Goal: Information Seeking & Learning: Find specific fact

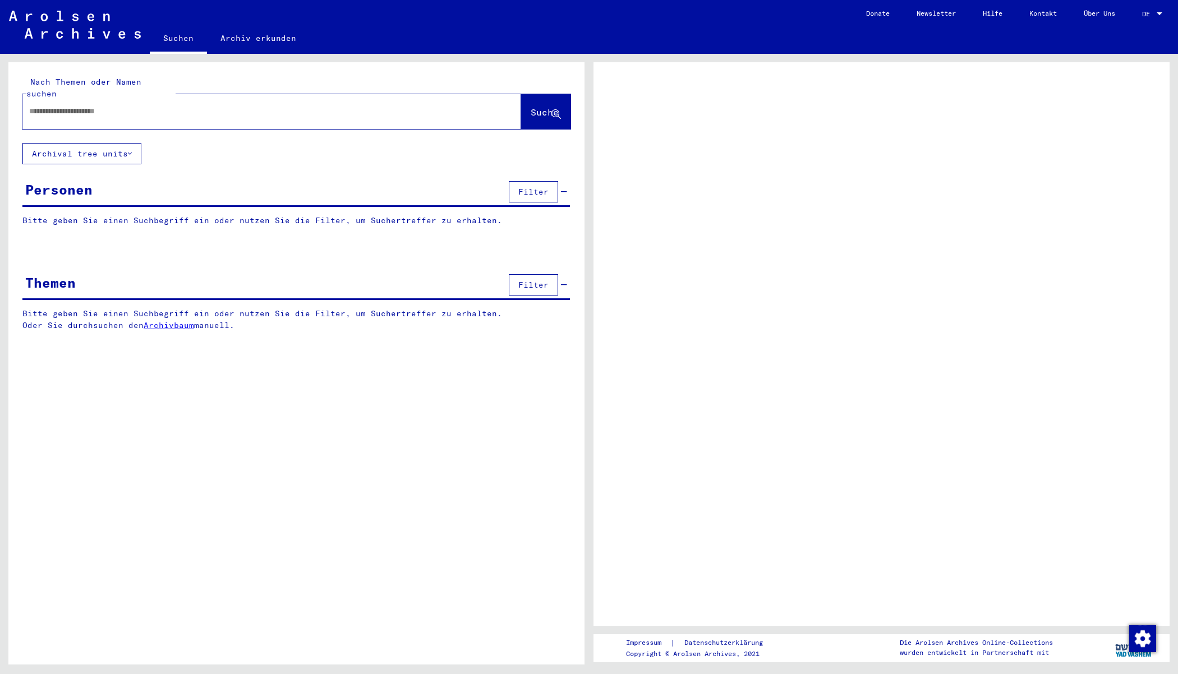
click at [214, 105] on input "text" at bounding box center [261, 111] width 465 height 12
type input "*******"
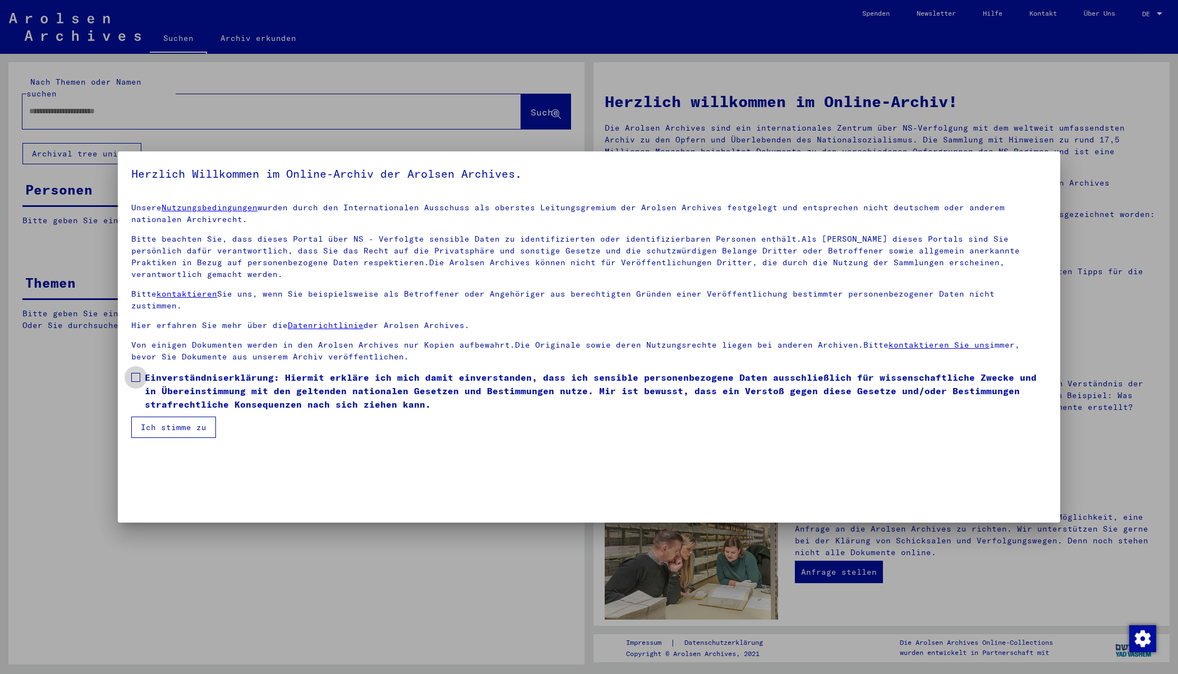
click at [139, 373] on span at bounding box center [135, 377] width 9 height 9
click at [183, 417] on button "Ich stimme zu" at bounding box center [173, 427] width 85 height 21
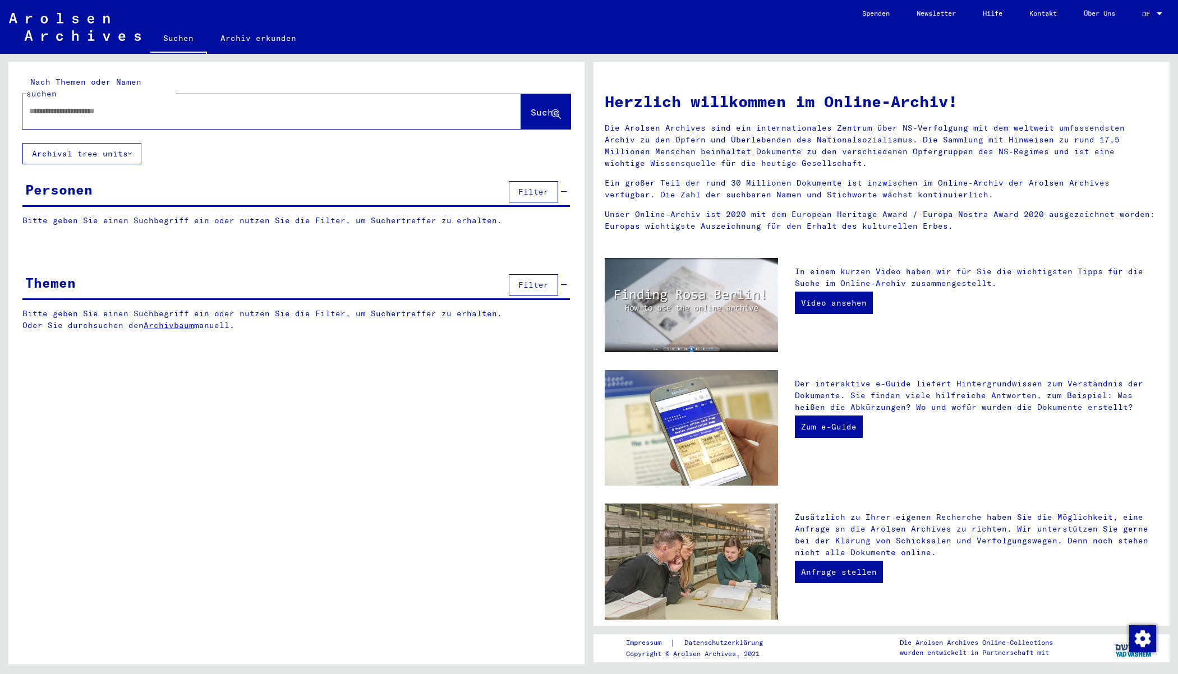
click at [100, 108] on div at bounding box center [254, 111] width 465 height 25
click at [95, 105] on input "text" at bounding box center [258, 111] width 458 height 12
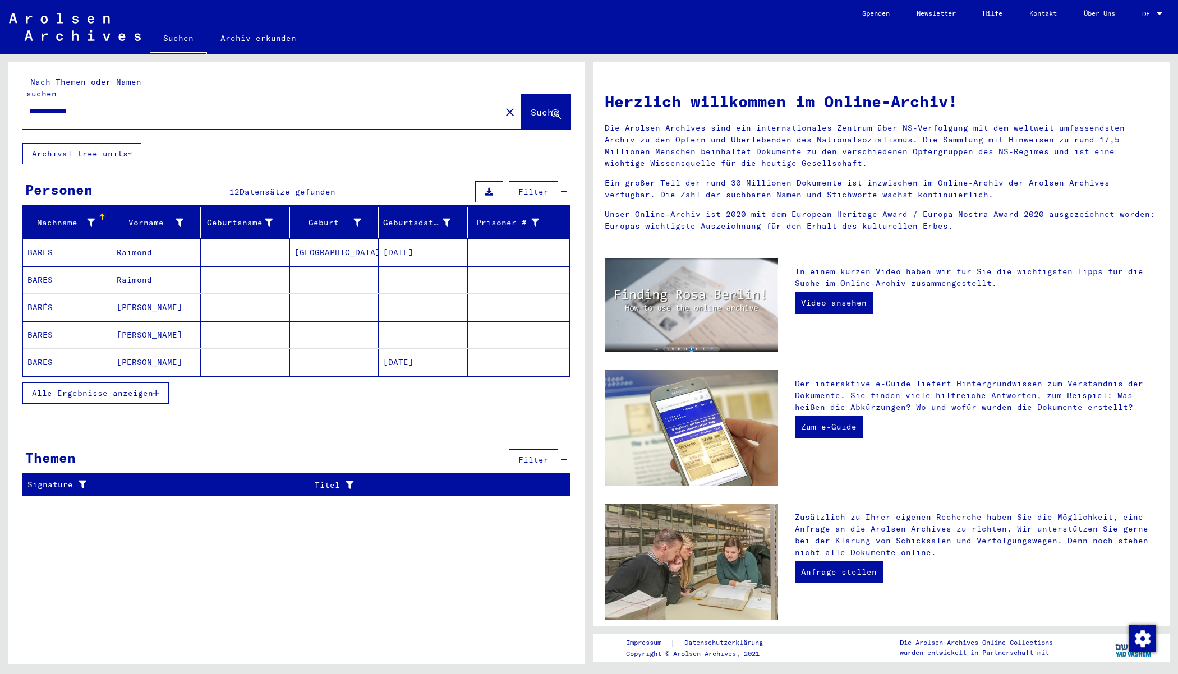
click at [171, 239] on mat-cell "Raimond" at bounding box center [156, 252] width 89 height 27
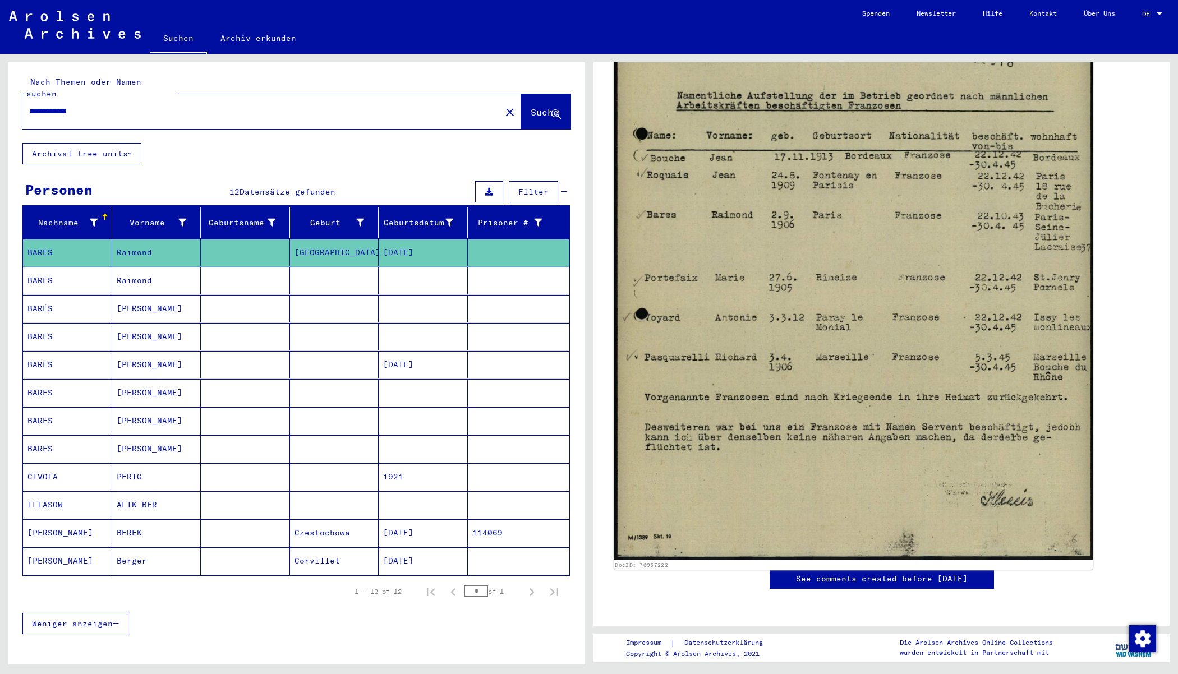
scroll to position [557, 0]
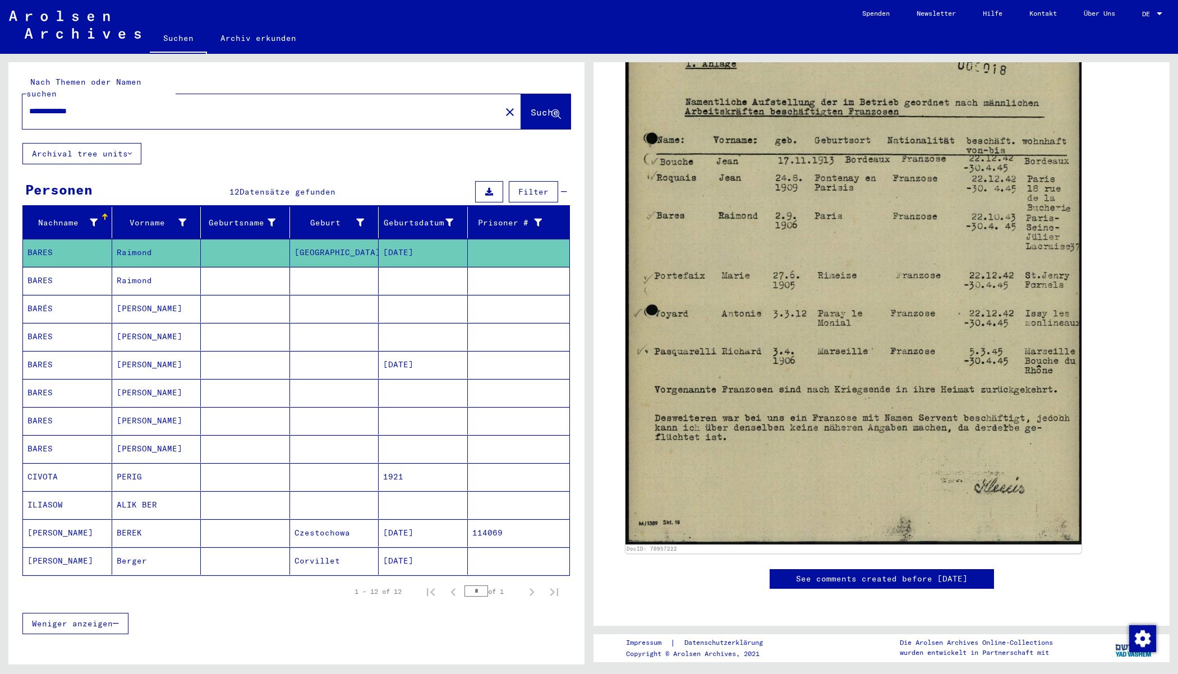
click at [267, 267] on mat-cell at bounding box center [245, 280] width 89 height 27
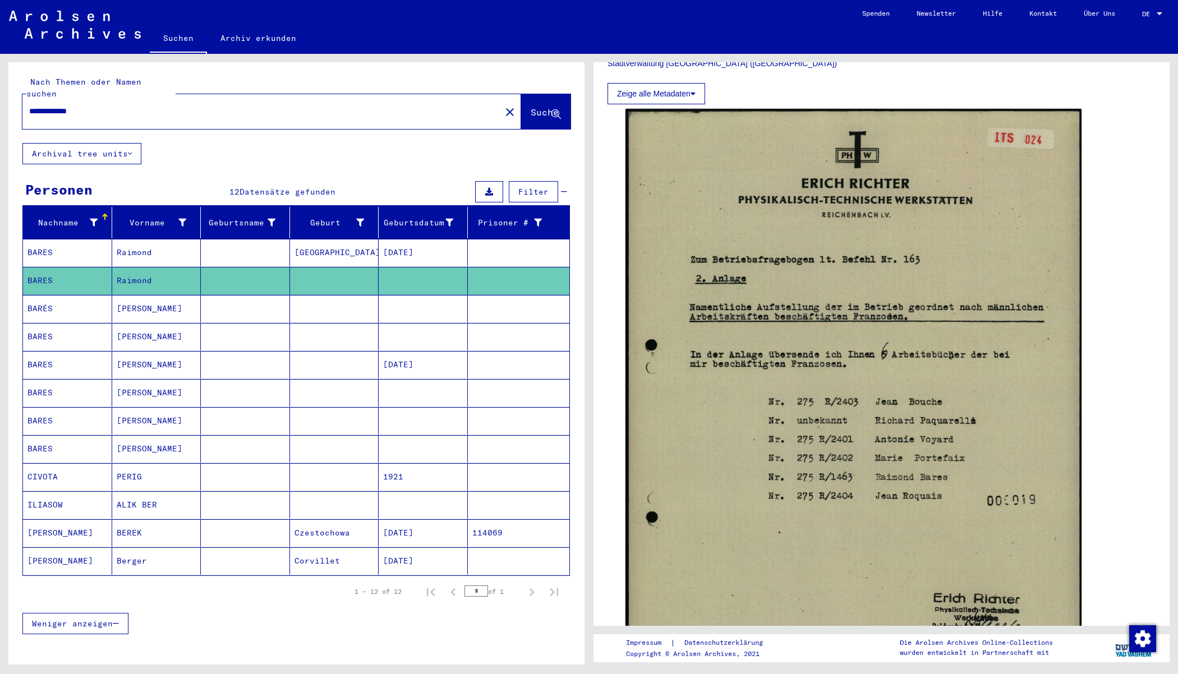
scroll to position [333, 0]
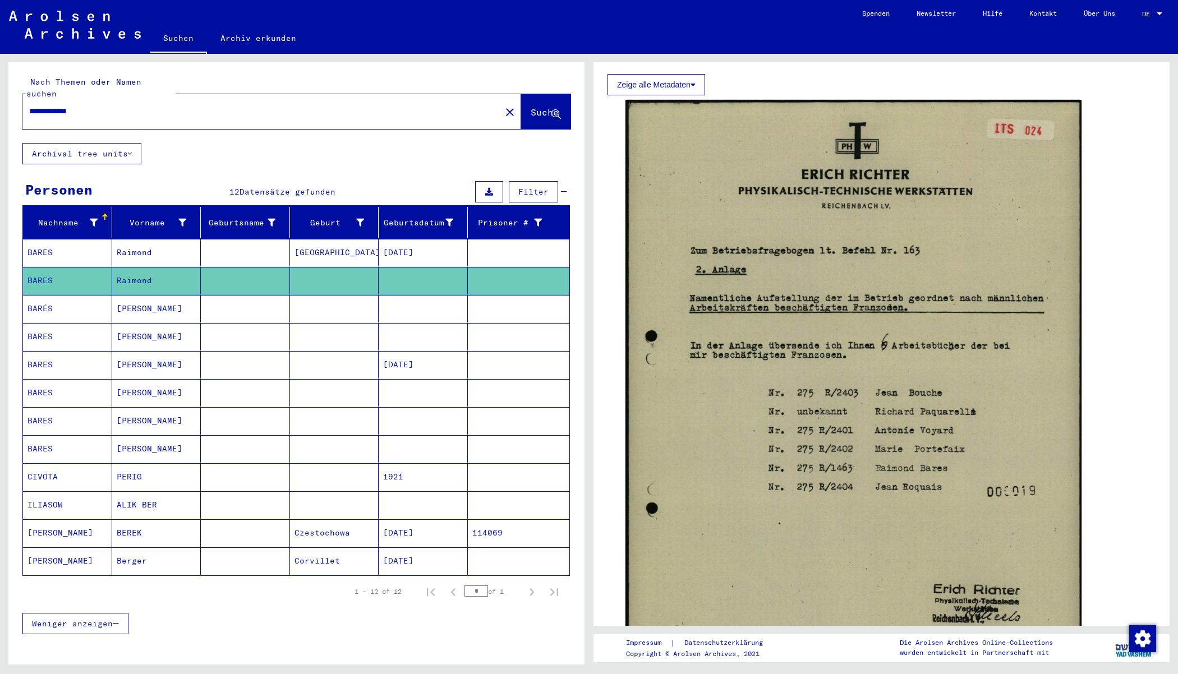
click at [224, 295] on mat-cell at bounding box center [245, 308] width 89 height 27
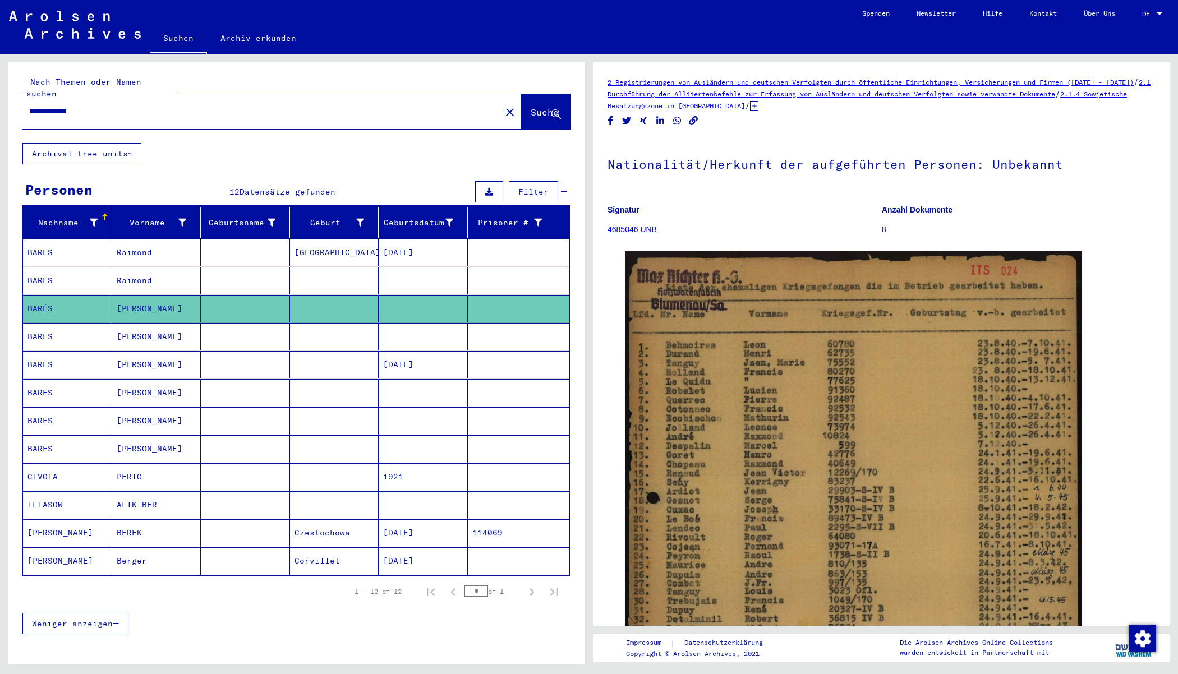
click at [187, 323] on mat-cell "[PERSON_NAME]" at bounding box center [156, 336] width 89 height 27
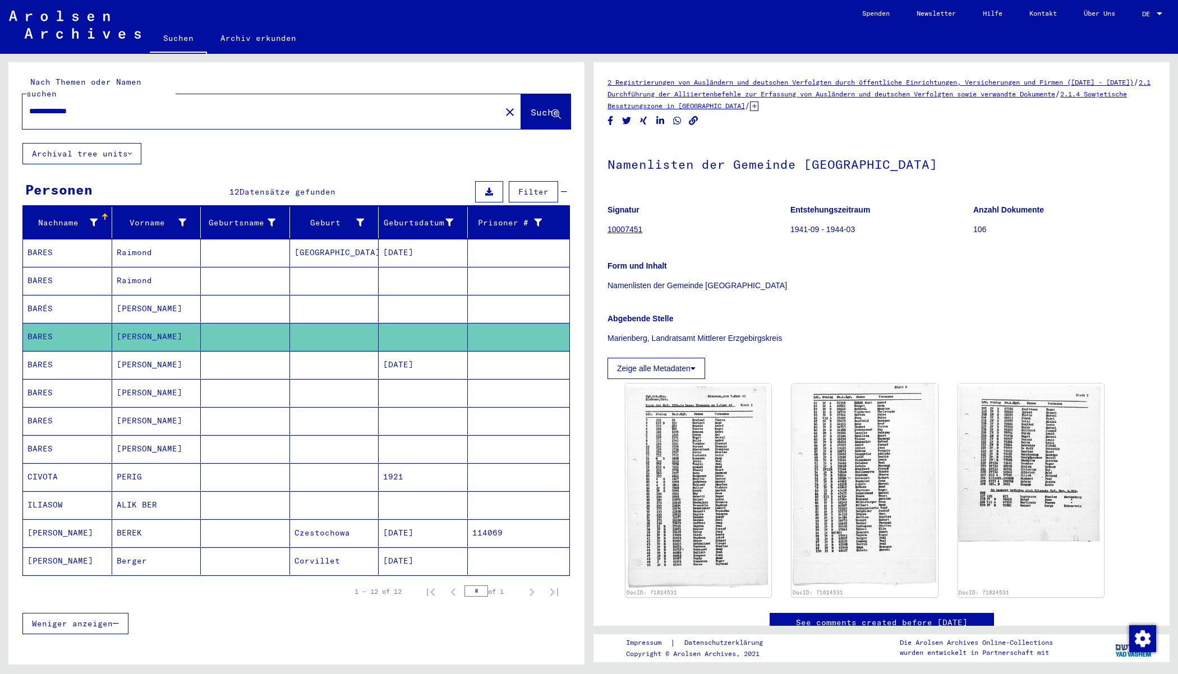
click at [198, 351] on mat-cell "[PERSON_NAME]" at bounding box center [156, 364] width 89 height 27
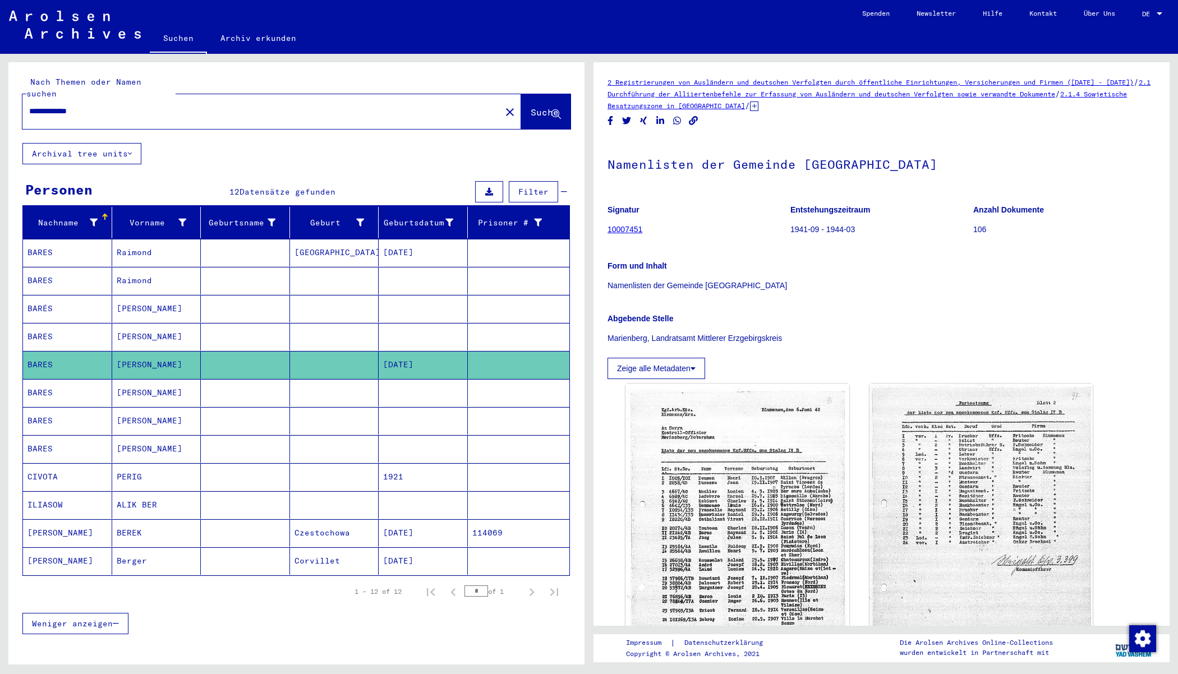
click at [168, 379] on mat-cell "[PERSON_NAME]" at bounding box center [156, 392] width 89 height 27
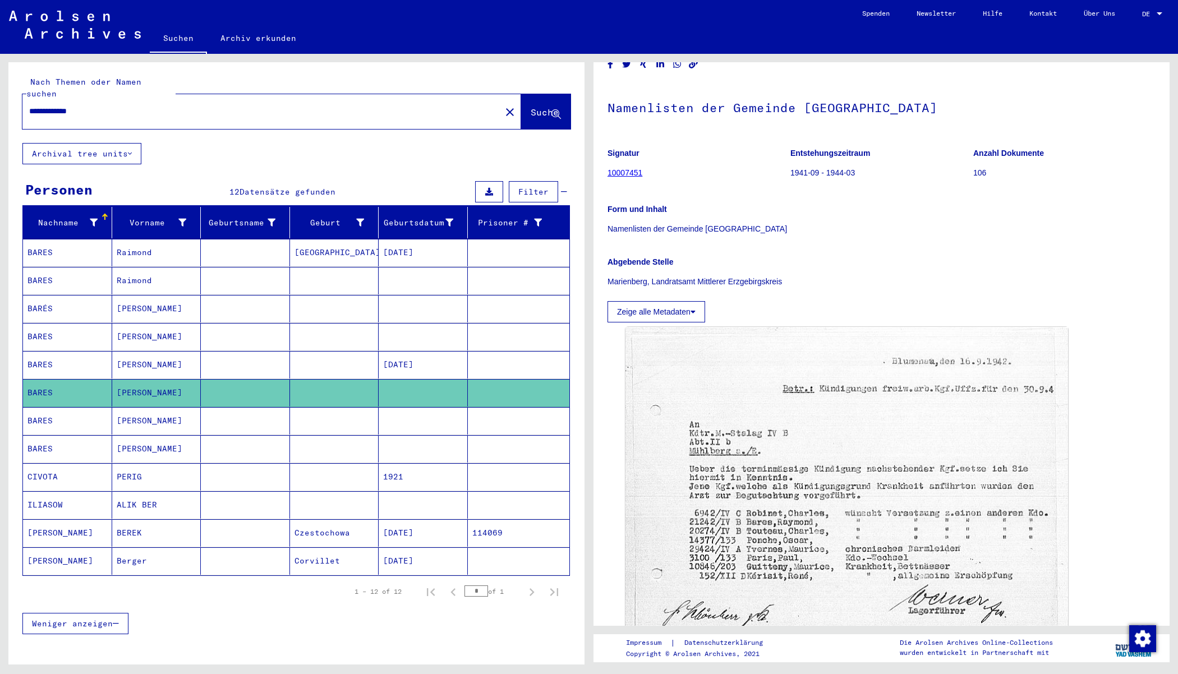
scroll to position [56, 0]
click at [133, 407] on mat-cell "[PERSON_NAME]" at bounding box center [156, 420] width 89 height 27
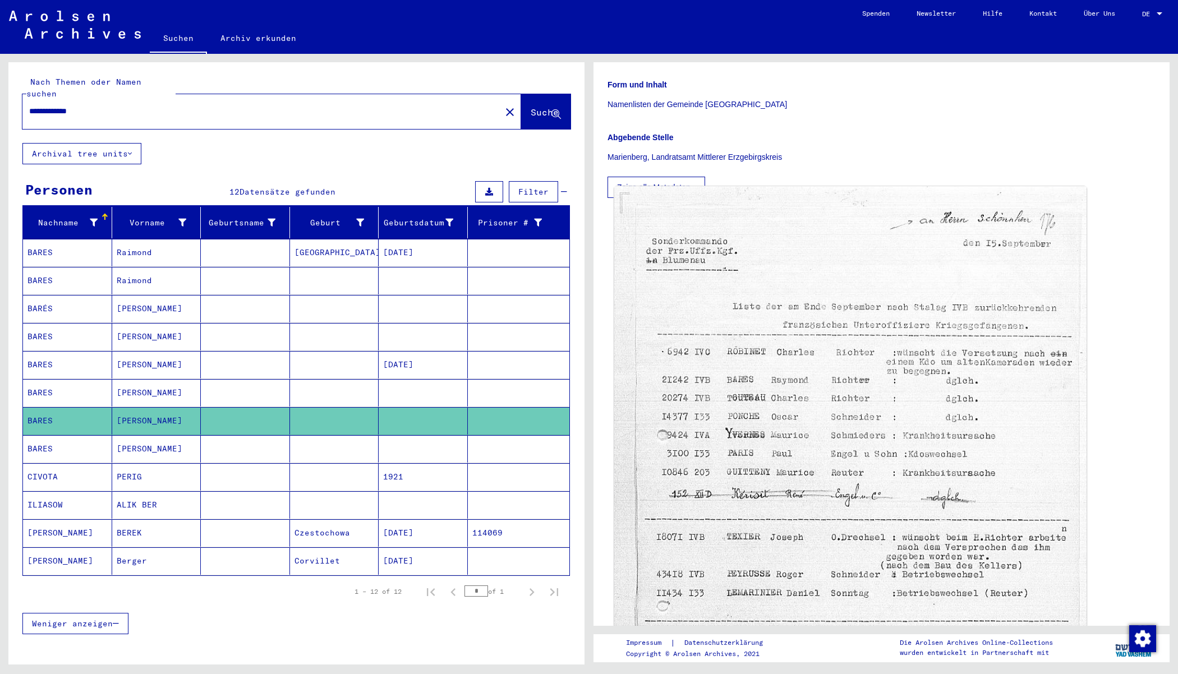
scroll to position [198, 0]
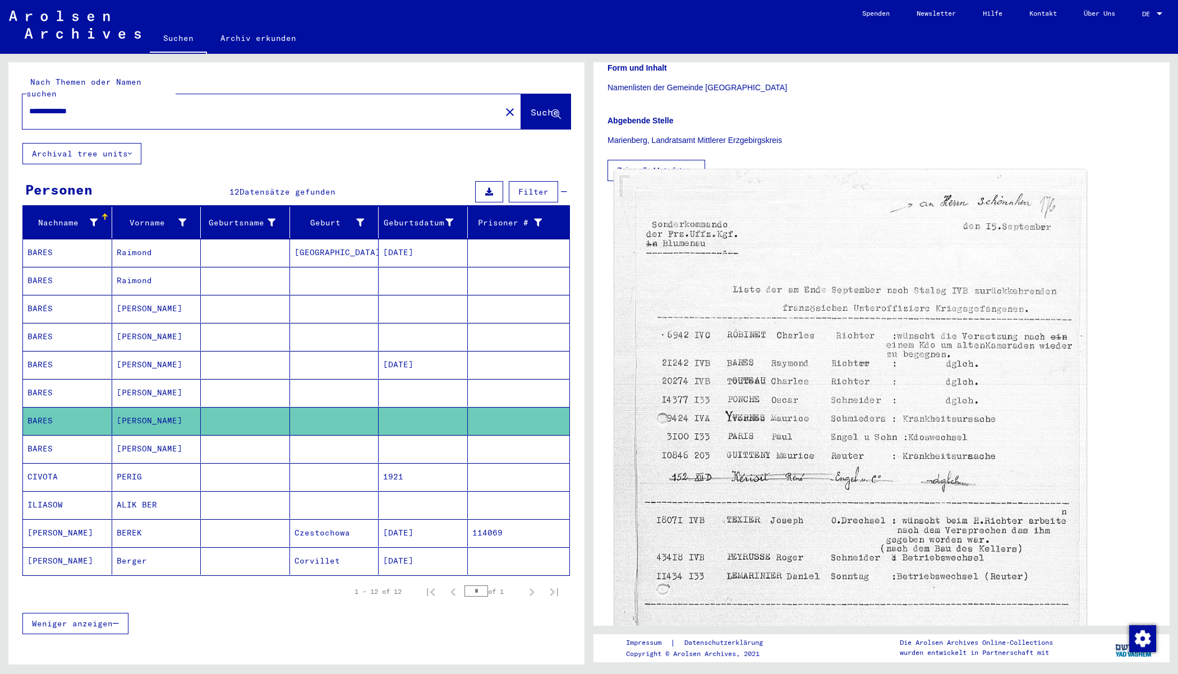
click at [766, 243] on img at bounding box center [850, 503] width 472 height 666
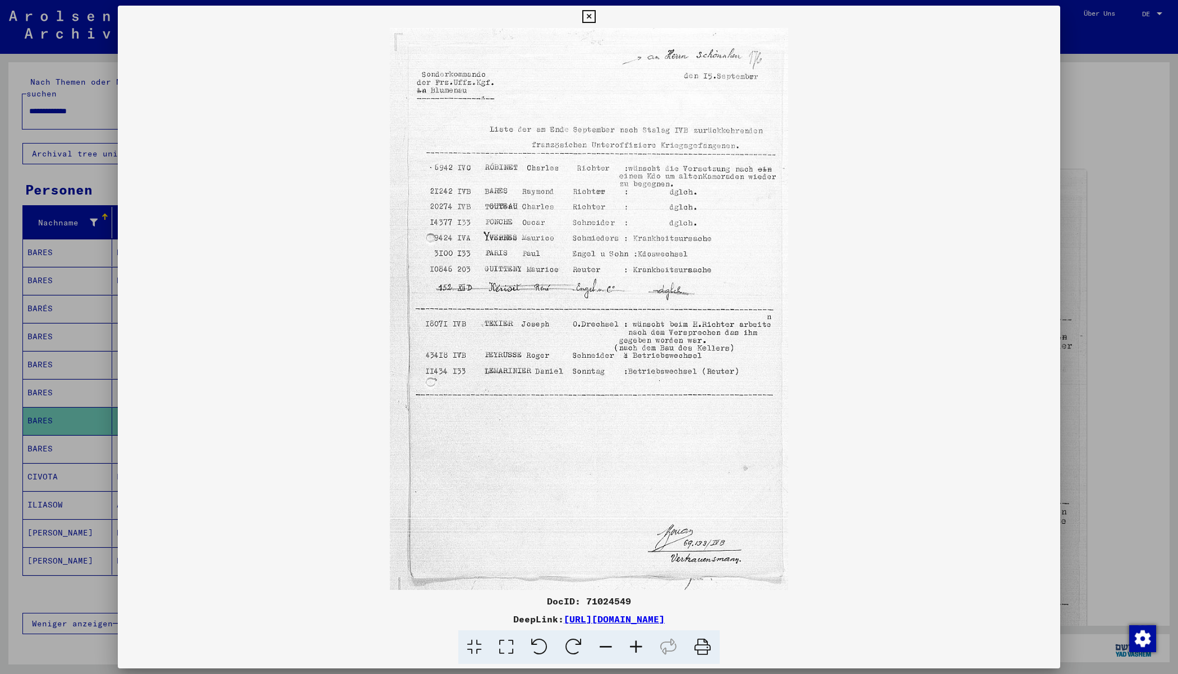
click at [766, 243] on img at bounding box center [589, 309] width 942 height 562
click at [1094, 383] on div at bounding box center [589, 337] width 1178 height 674
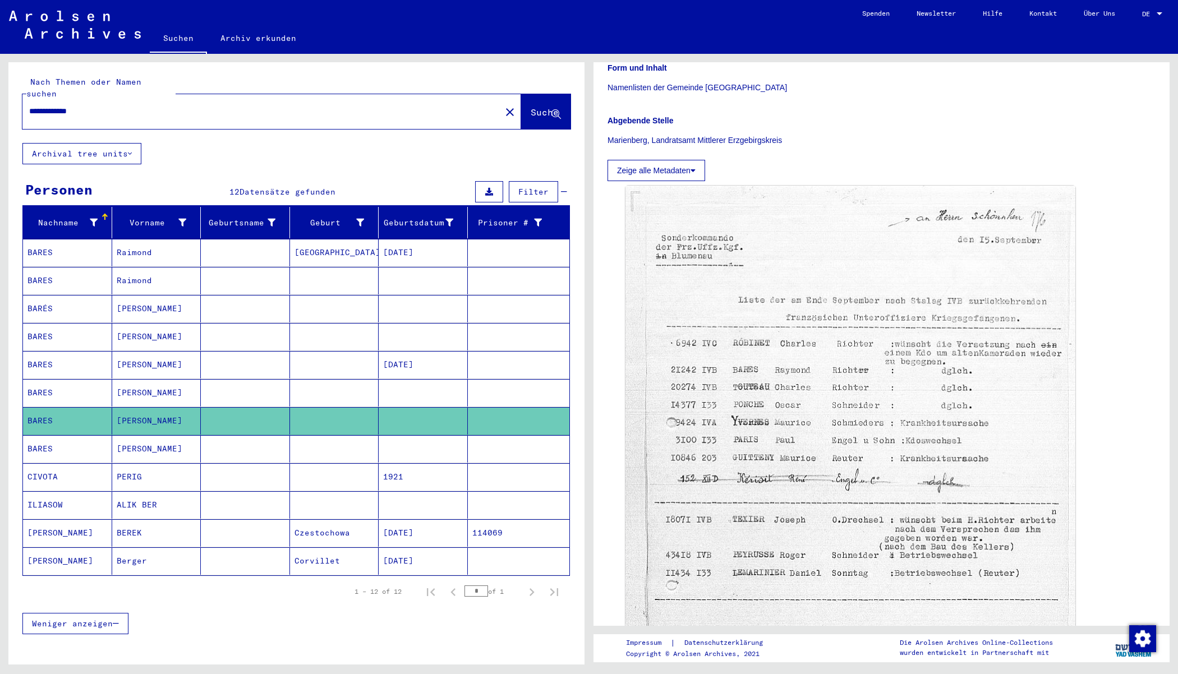
click at [253, 435] on mat-cell at bounding box center [245, 448] width 89 height 27
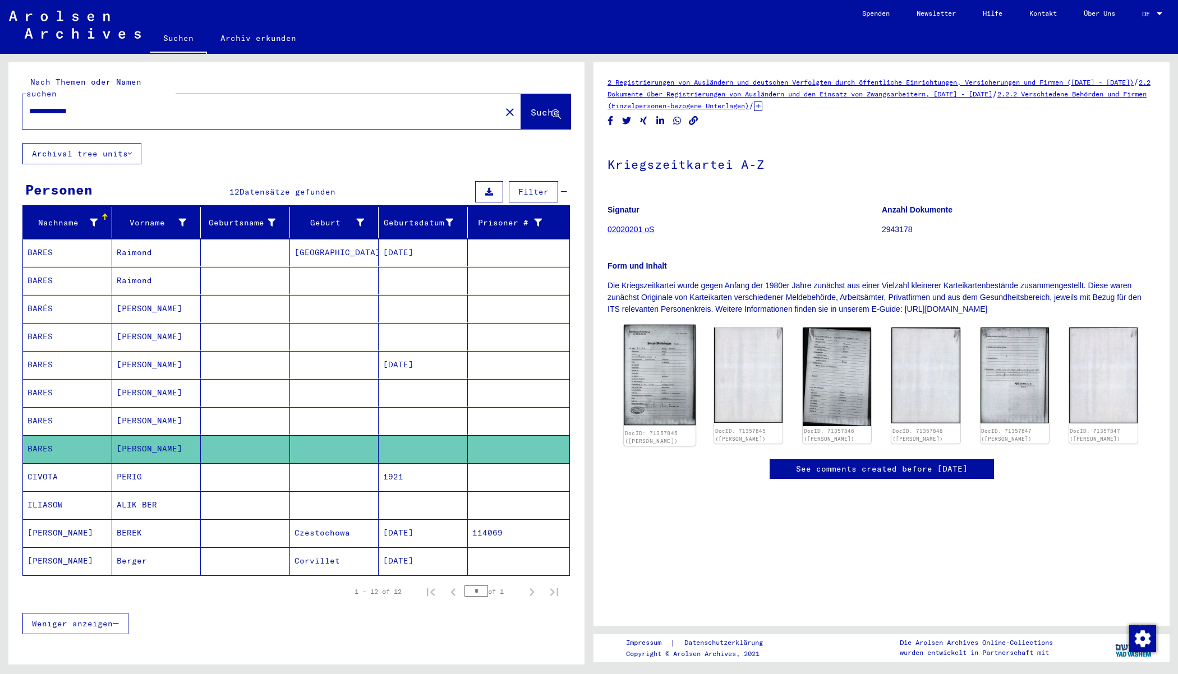
click at [657, 364] on img at bounding box center [660, 375] width 72 height 100
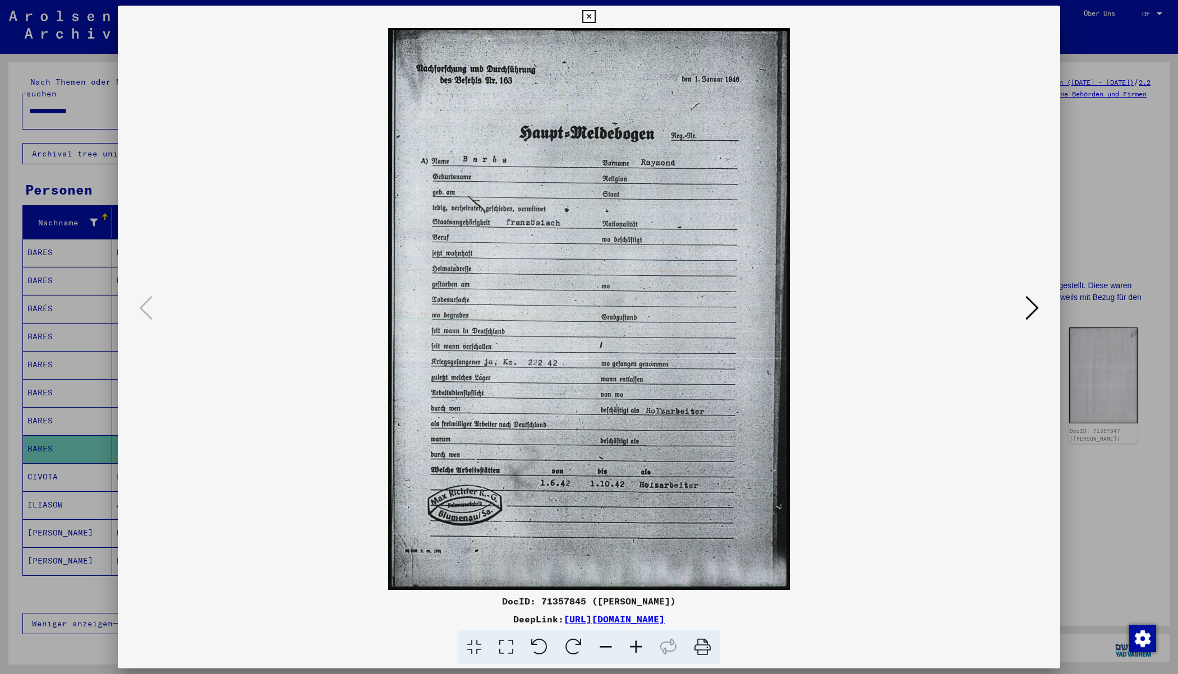
click at [1021, 324] on img at bounding box center [589, 309] width 866 height 562
click at [1031, 302] on icon at bounding box center [1031, 307] width 13 height 27
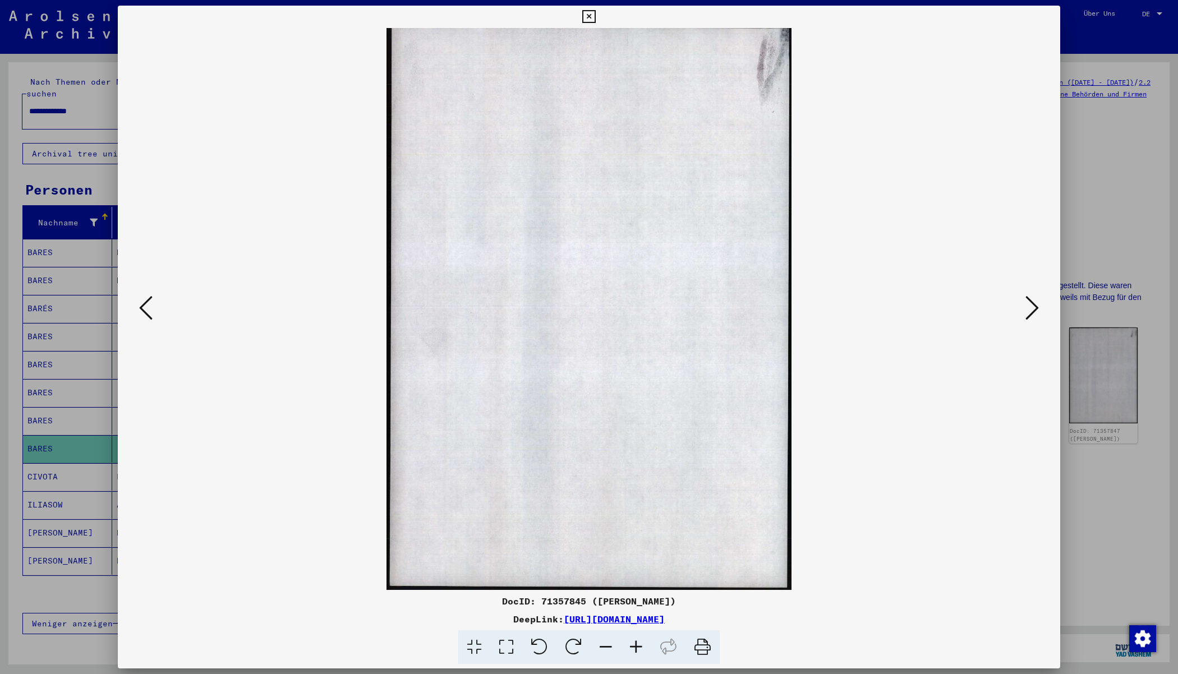
click at [1022, 306] on button at bounding box center [1032, 309] width 20 height 32
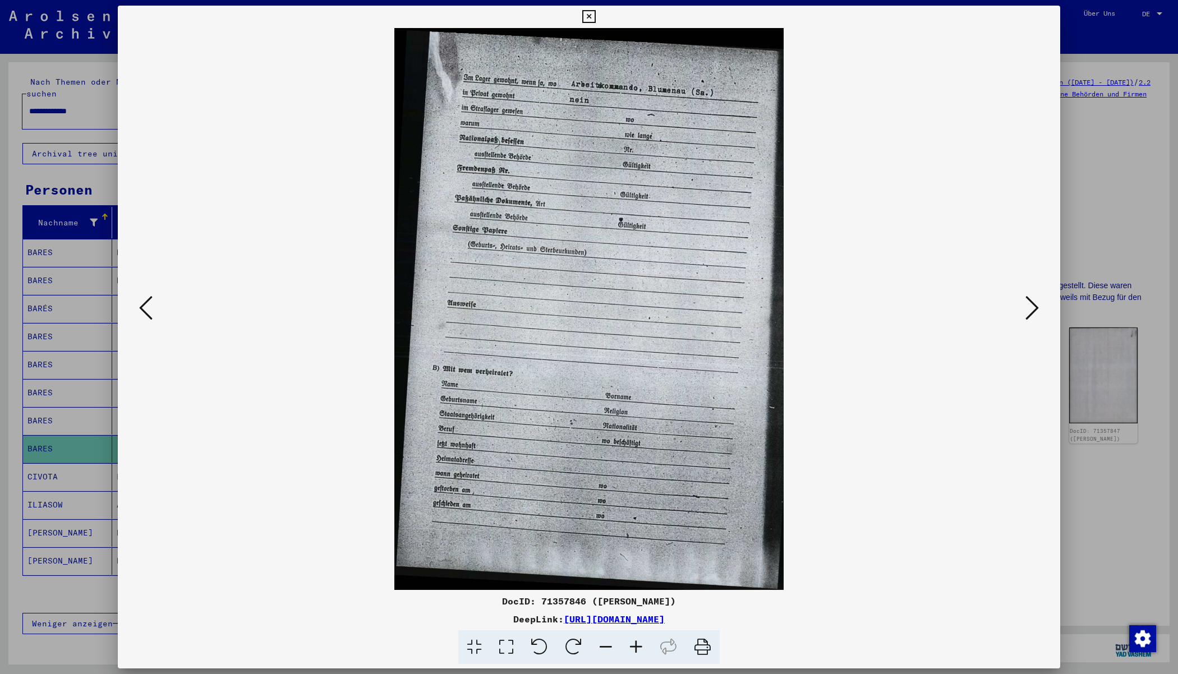
click at [1017, 306] on img at bounding box center [589, 309] width 866 height 562
click at [1028, 310] on icon at bounding box center [1031, 307] width 13 height 27
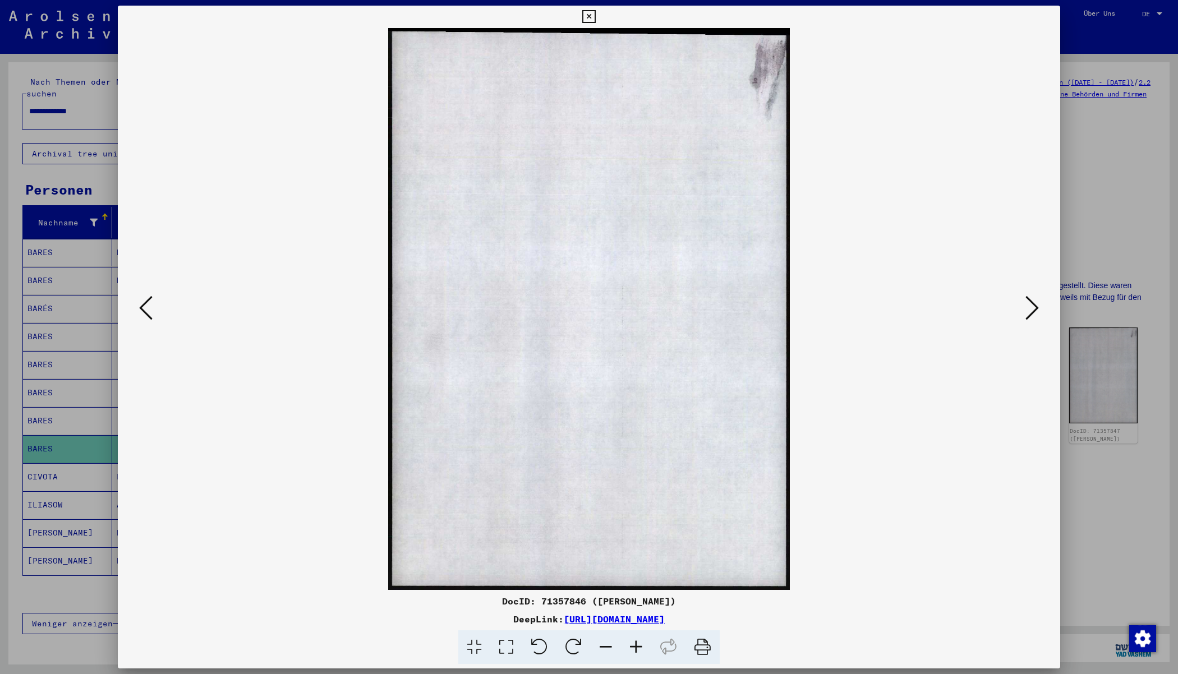
click at [1028, 310] on icon at bounding box center [1031, 307] width 13 height 27
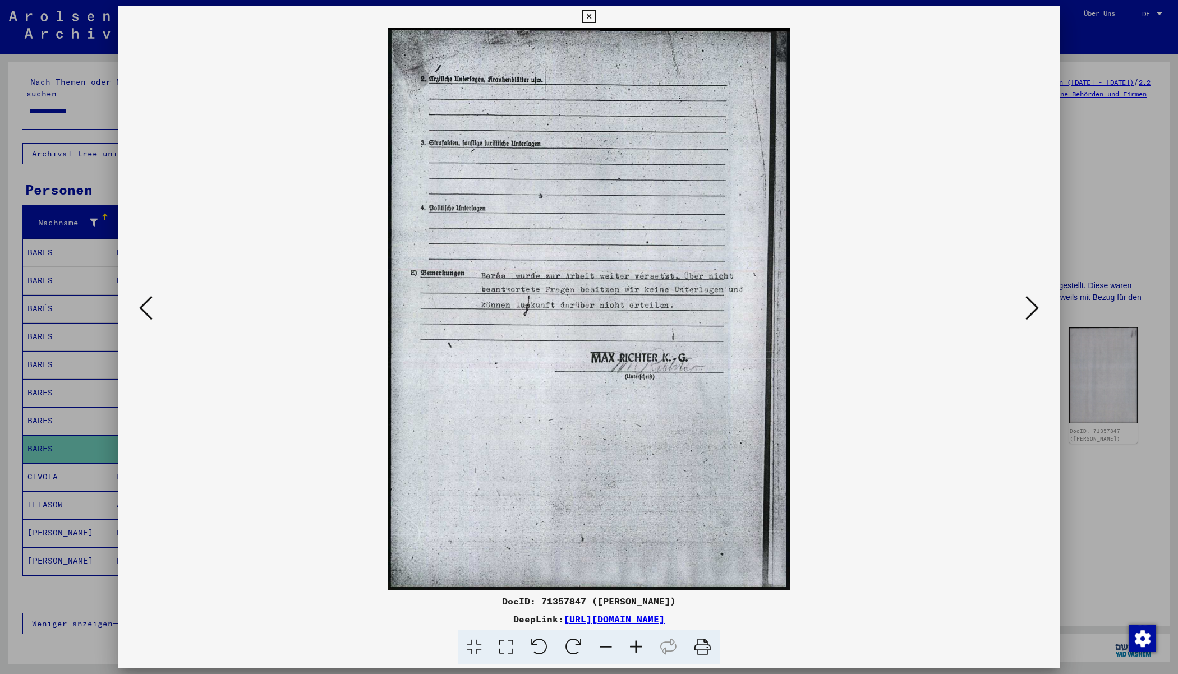
click at [1016, 351] on img at bounding box center [589, 309] width 866 height 562
click at [1029, 312] on icon at bounding box center [1031, 307] width 13 height 27
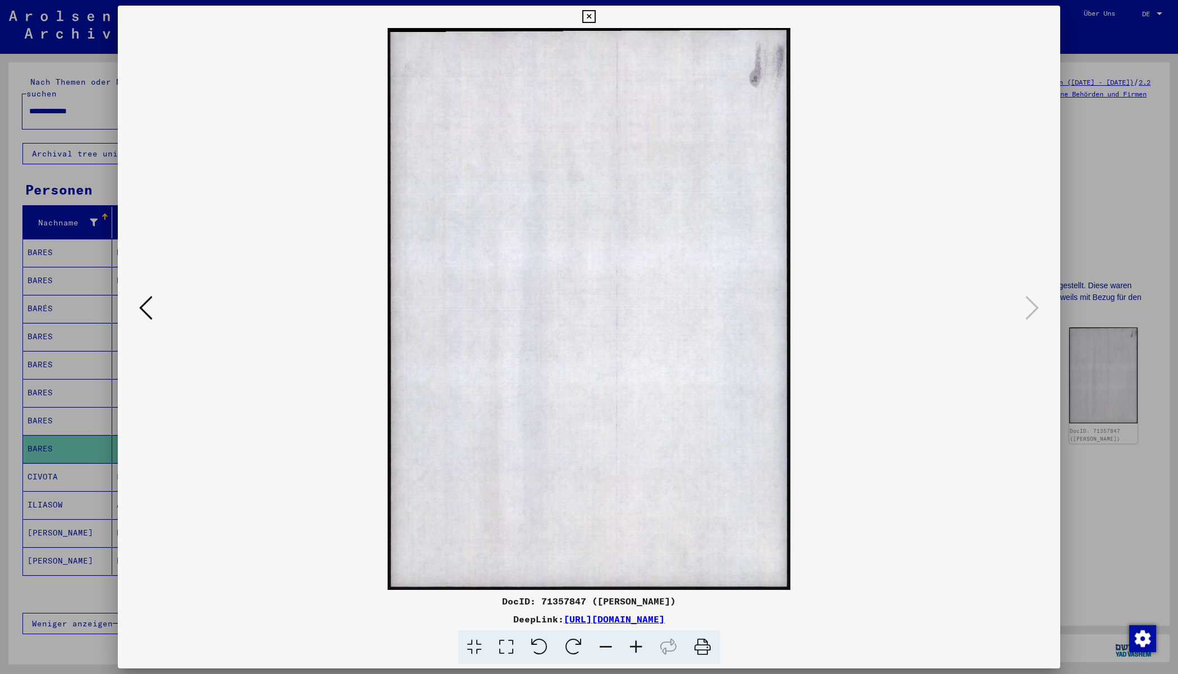
click at [1095, 127] on div at bounding box center [589, 337] width 1178 height 674
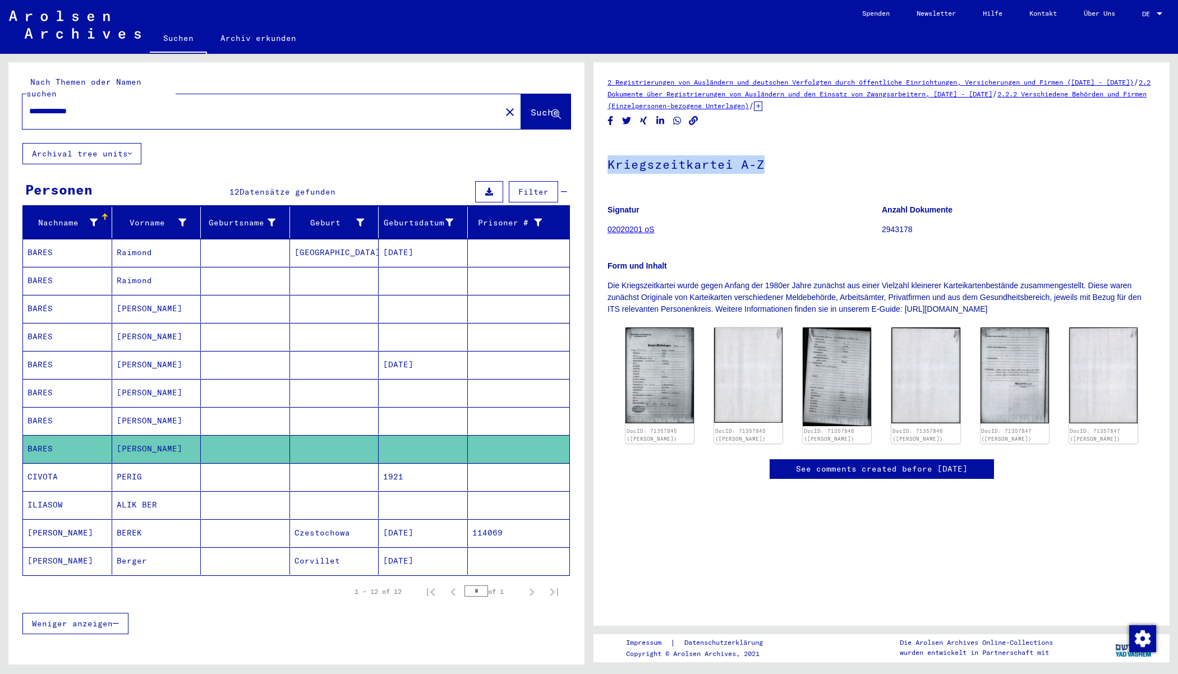
drag, startPoint x: 769, startPoint y: 168, endPoint x: 605, endPoint y: 165, distance: 163.8
click at [605, 165] on yv-its-full-details "2 Registrierungen von Ausländern und deutschen Verfolgten durch öffentliche Ein…" at bounding box center [881, 289] width 576 height 426
copy h1 "Kriegszeitkartei A-Z"
drag, startPoint x: 109, startPoint y: 104, endPoint x: 2, endPoint y: 81, distance: 109.5
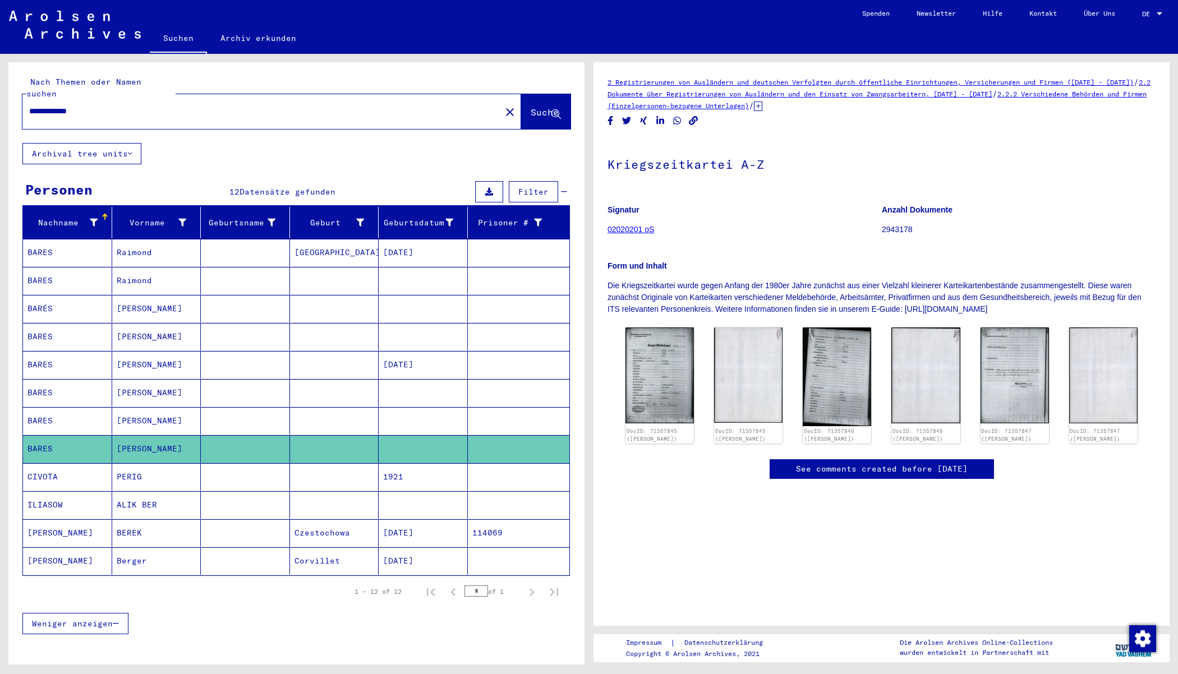
click at [2, 81] on div "**********" at bounding box center [294, 359] width 589 height 611
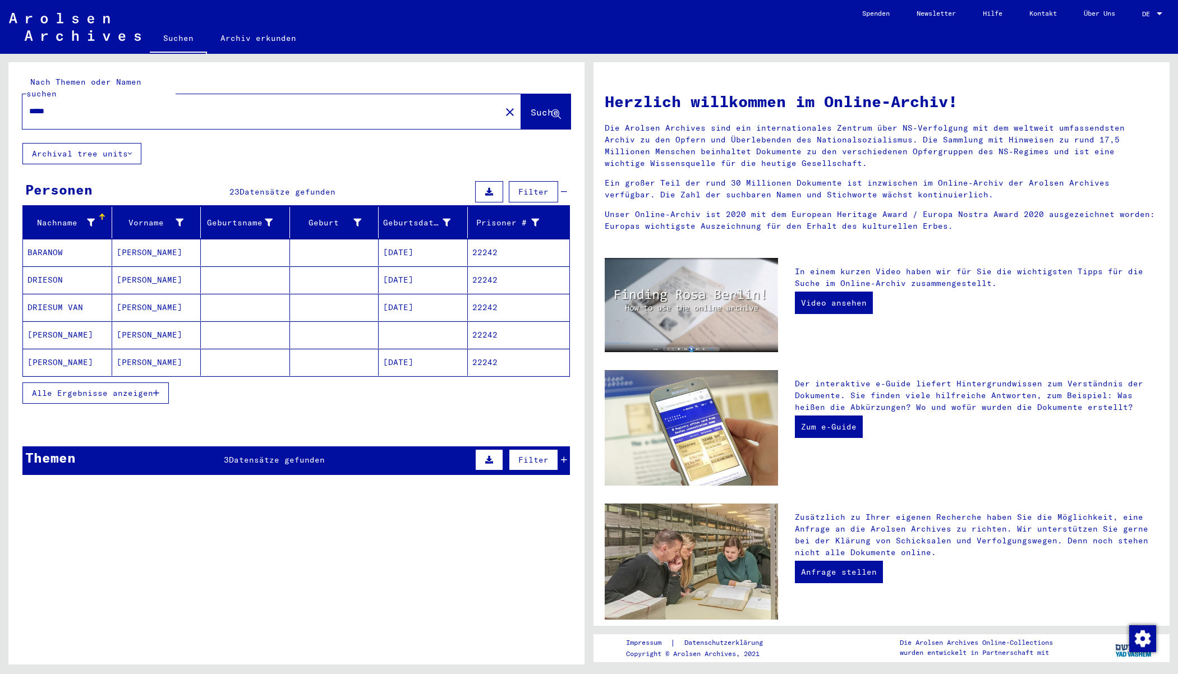
click at [125, 388] on span "Alle Ergebnisse anzeigen" at bounding box center [92, 393] width 121 height 10
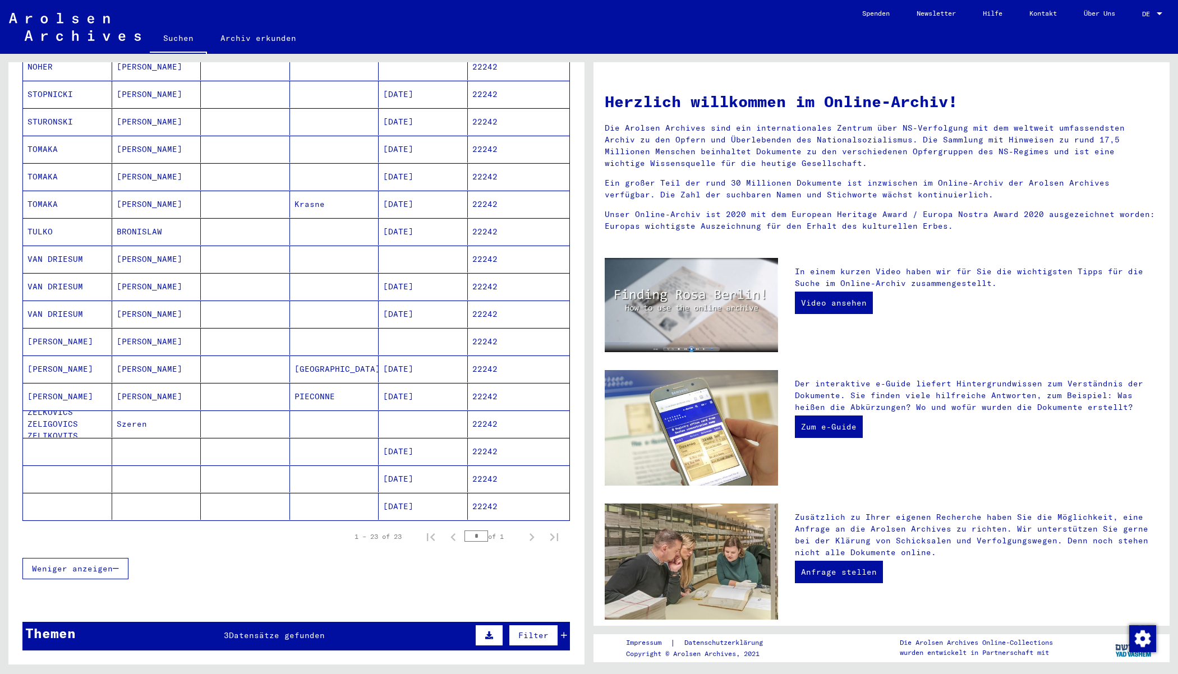
scroll to position [352, 0]
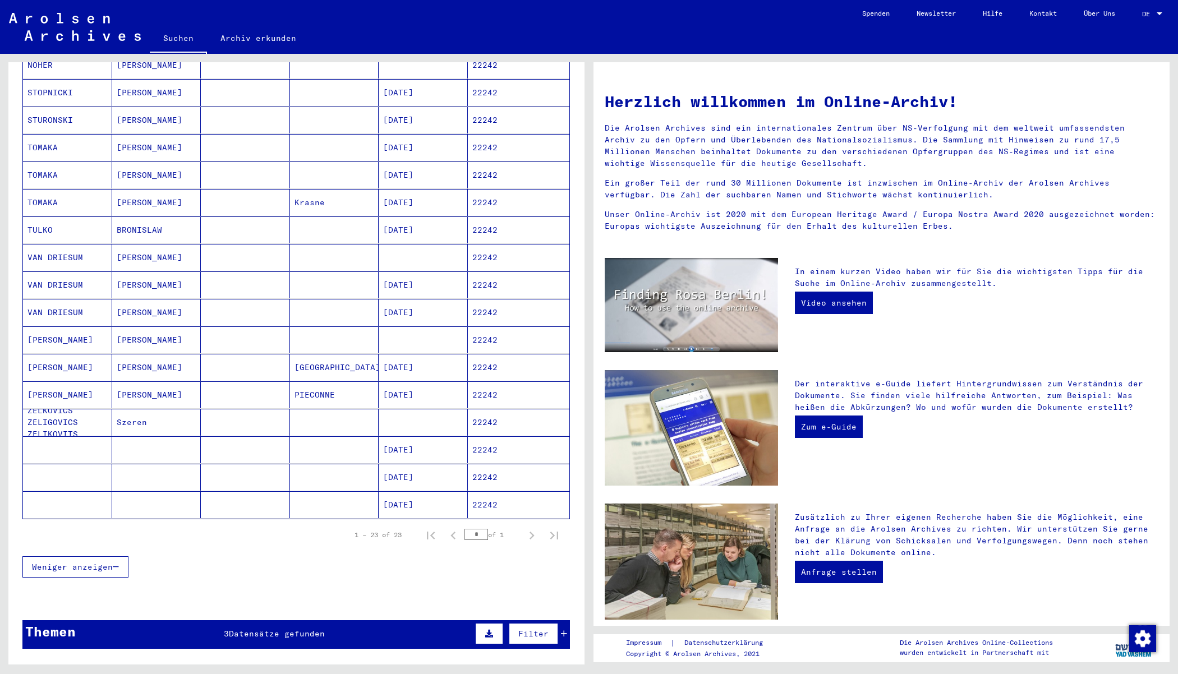
click at [367, 409] on mat-cell at bounding box center [334, 422] width 89 height 27
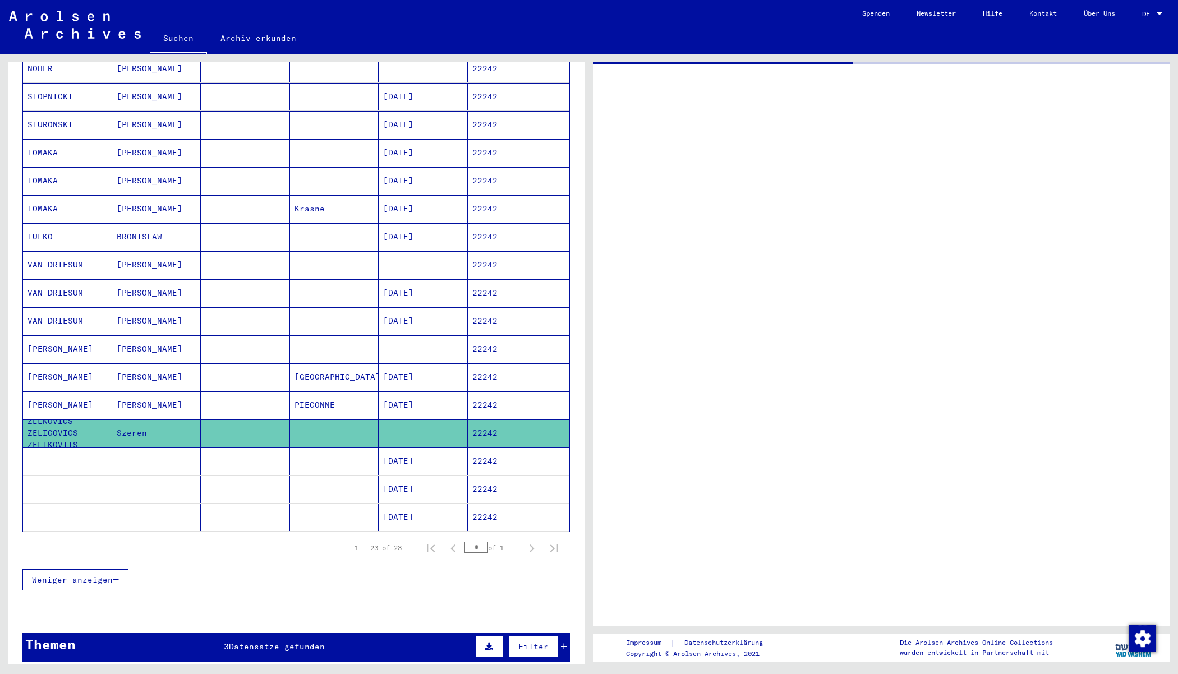
scroll to position [354, 0]
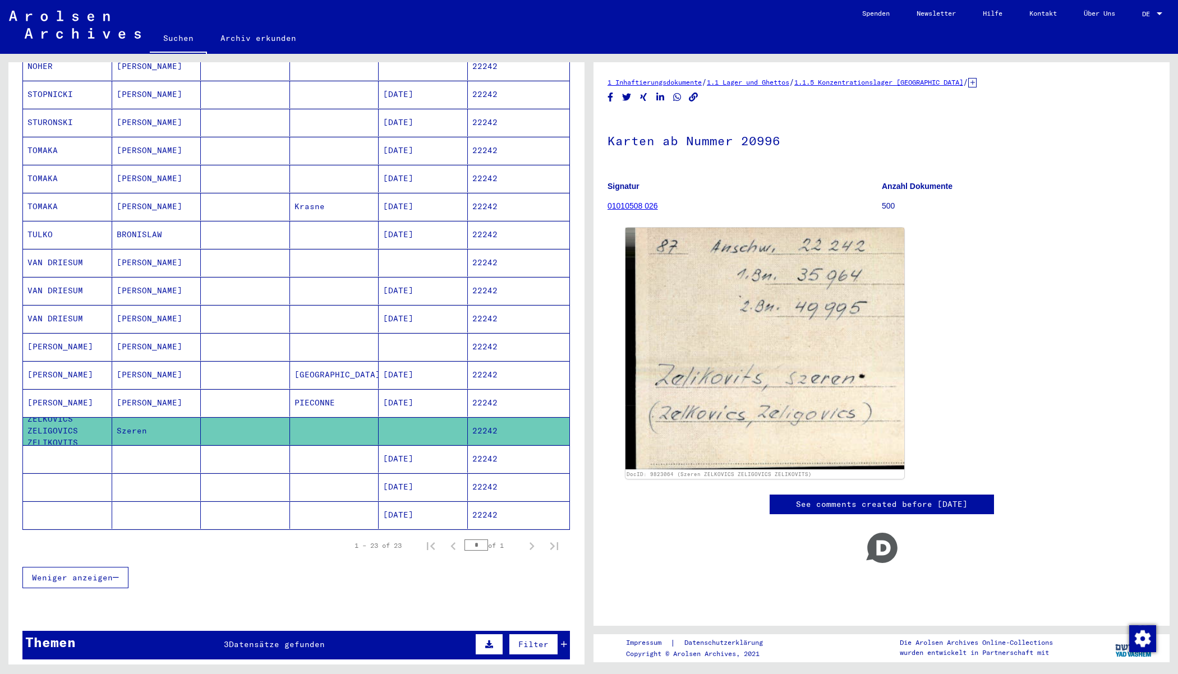
click at [404, 445] on mat-cell "[DATE]" at bounding box center [422, 458] width 89 height 27
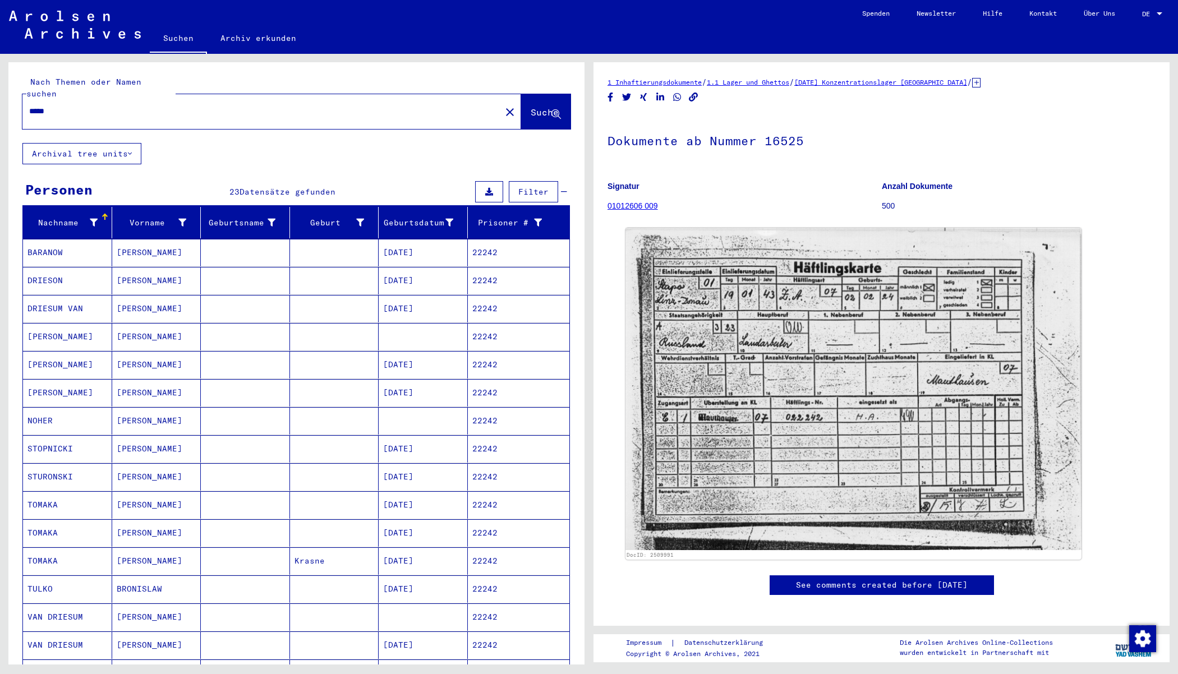
click at [1144, 17] on span "DE" at bounding box center [1148, 14] width 12 height 8
click at [1127, 43] on span "Deutsch" at bounding box center [1130, 40] width 27 height 8
click at [1146, 19] on div "DE DE" at bounding box center [1153, 11] width 22 height 19
click at [1133, 22] on span "English" at bounding box center [1130, 20] width 27 height 8
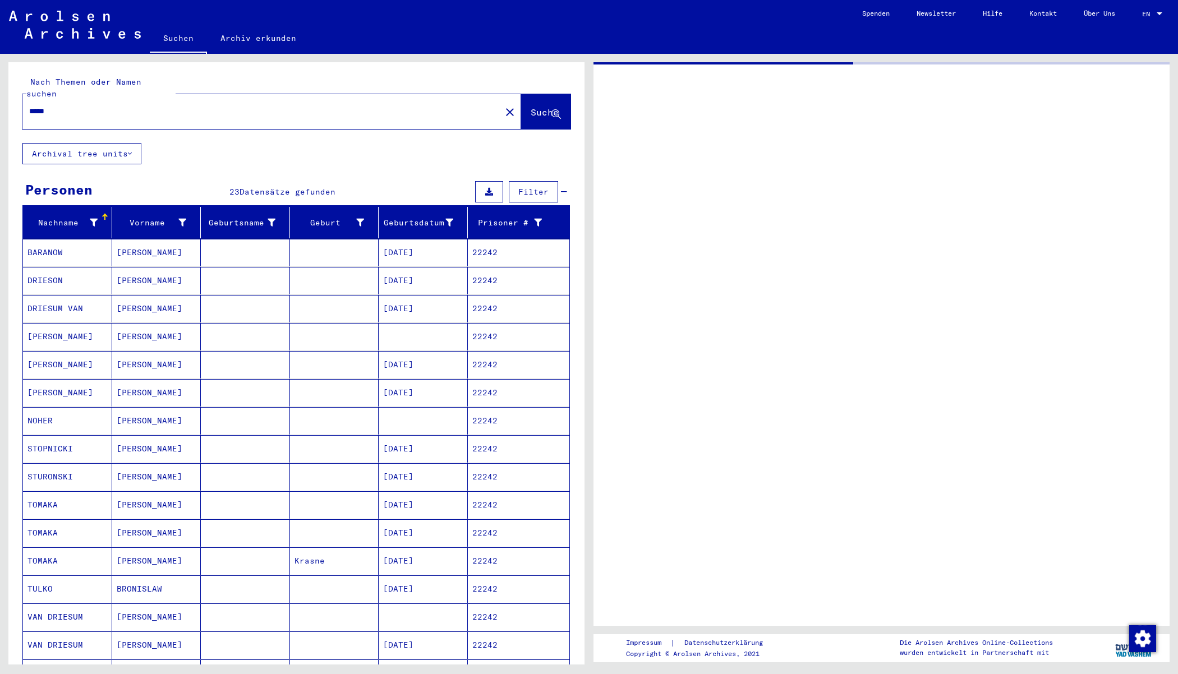
type input "*******"
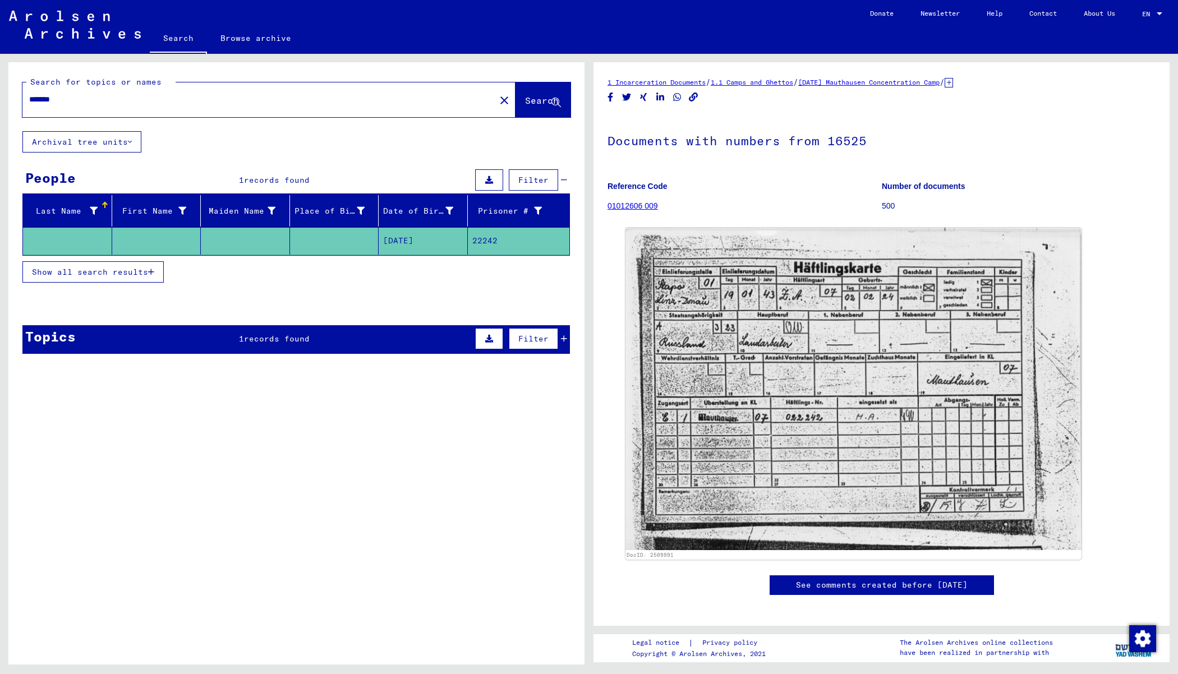
click at [1039, 15] on link "Contact" at bounding box center [1042, 13] width 54 height 27
